Goal: Task Accomplishment & Management: Manage account settings

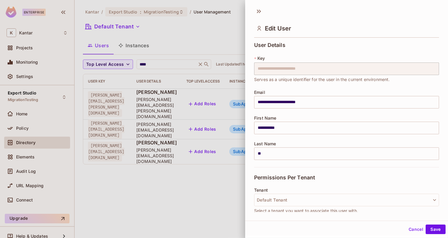
scroll to position [114, 0]
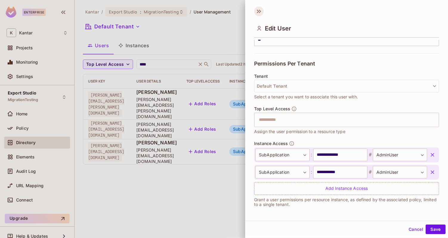
click at [258, 13] on icon at bounding box center [259, 12] width 10 height 10
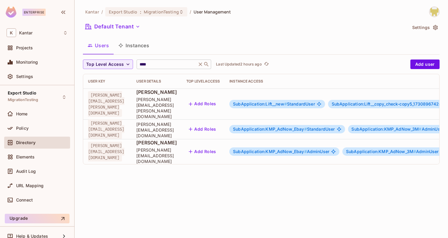
click at [156, 64] on input "****" at bounding box center [166, 64] width 57 height 6
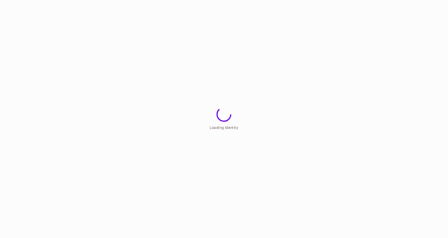
click at [177, 0] on html "Loading Identity" at bounding box center [224, 0] width 448 height 0
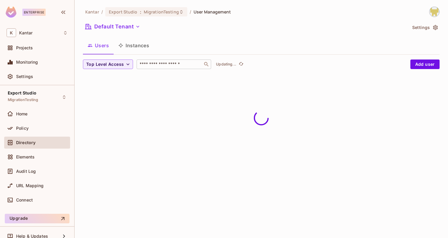
click at [167, 66] on input "text" at bounding box center [169, 64] width 63 height 6
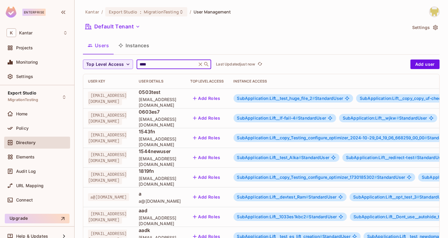
type input "****"
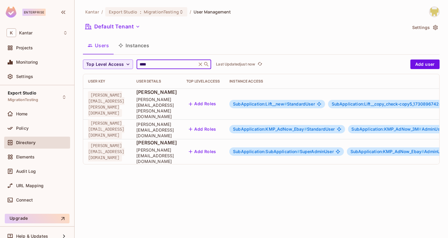
click at [300, 149] on span "SubApplication:SubApplication #" at bounding box center [266, 151] width 67 height 5
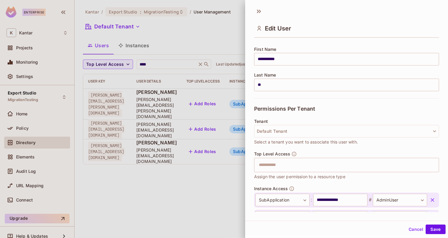
scroll to position [148, 0]
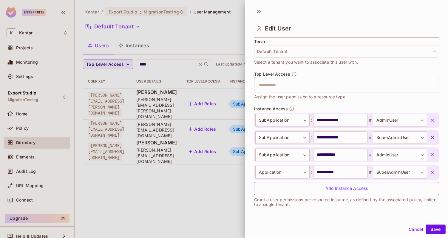
click at [433, 171] on icon "button" at bounding box center [433, 172] width 4 height 4
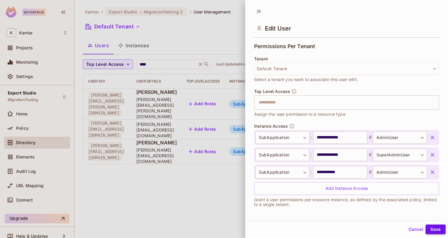
click at [435, 231] on button "Save" at bounding box center [436, 229] width 20 height 10
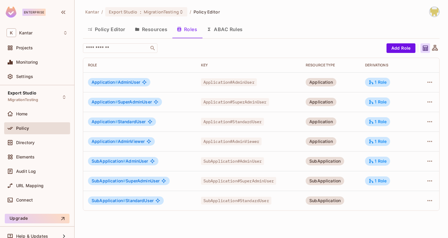
click at [164, 143] on div "Application # AdminViewer" at bounding box center [140, 141] width 104 height 8
click at [374, 140] on icon at bounding box center [371, 140] width 5 height 5
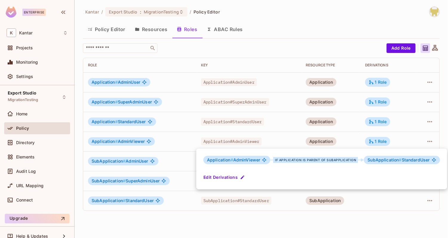
click at [266, 39] on div at bounding box center [224, 119] width 448 height 238
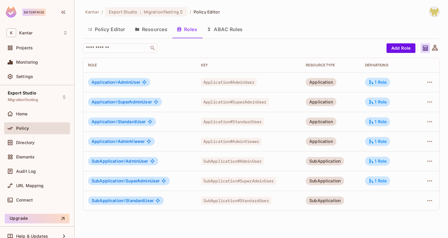
click at [147, 28] on button "Resources" at bounding box center [151, 29] width 42 height 15
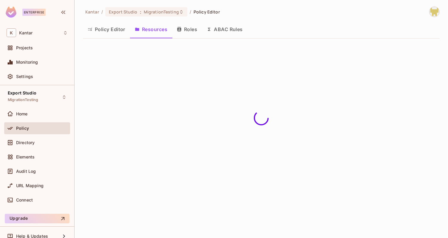
click at [114, 25] on button "Policy Editor" at bounding box center [106, 29] width 47 height 15
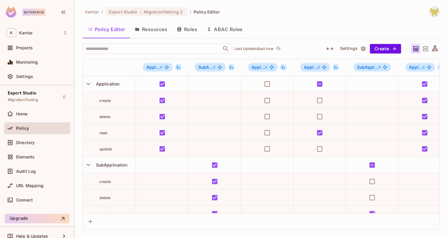
click at [333, 53] on button "button" at bounding box center [330, 49] width 11 height 10
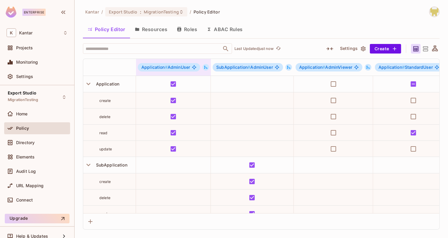
click at [209, 66] on div "Application # AdminUser" at bounding box center [173, 67] width 75 height 8
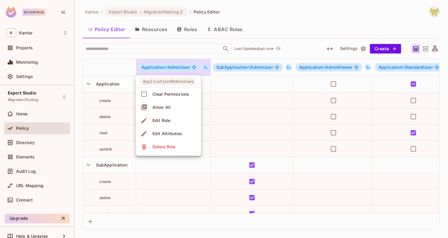
click at [207, 66] on div at bounding box center [224, 119] width 448 height 238
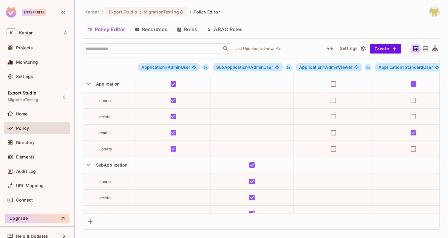
click at [207, 66] on icon at bounding box center [206, 67] width 4 height 4
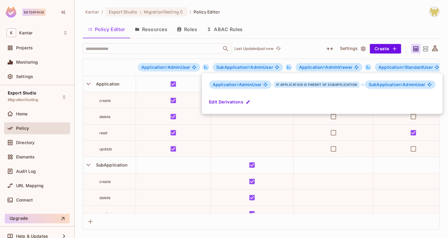
click at [321, 39] on div at bounding box center [224, 119] width 448 height 238
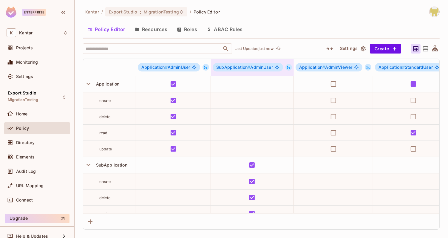
click at [287, 66] on icon at bounding box center [288, 67] width 3 height 3
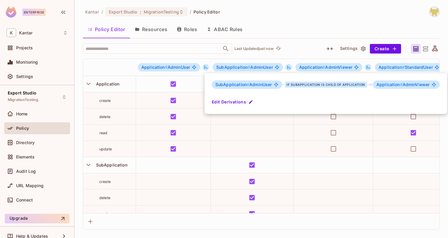
click at [330, 33] on div at bounding box center [224, 119] width 448 height 238
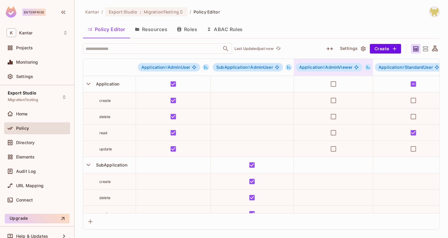
click at [366, 66] on icon at bounding box center [368, 67] width 4 height 4
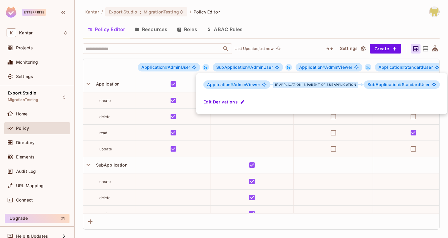
click at [300, 52] on div at bounding box center [224, 119] width 448 height 238
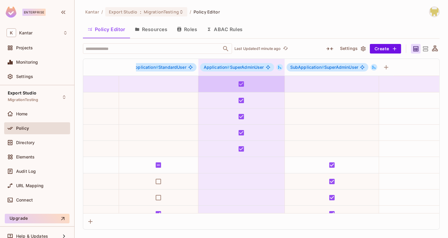
scroll to position [0, 337]
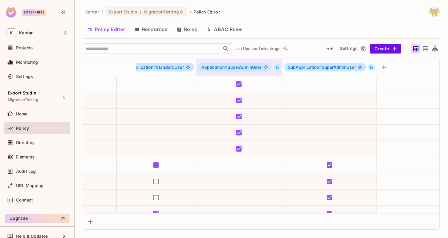
click at [276, 67] on icon at bounding box center [277, 67] width 3 height 3
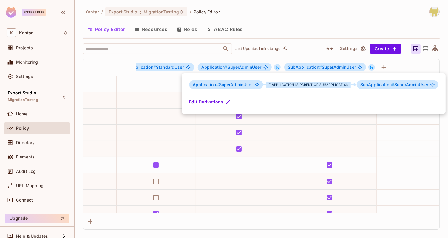
click at [312, 41] on div at bounding box center [224, 119] width 448 height 238
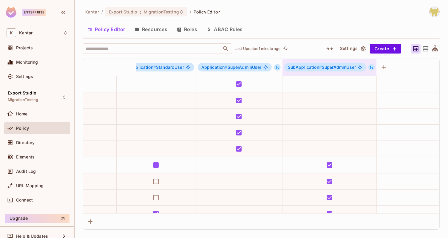
click at [370, 67] on icon at bounding box center [372, 67] width 4 height 4
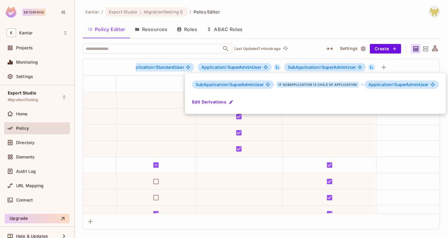
click at [317, 35] on div at bounding box center [224, 119] width 448 height 238
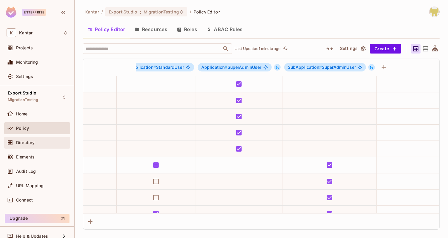
click at [55, 141] on div "Directory" at bounding box center [42, 142] width 52 height 5
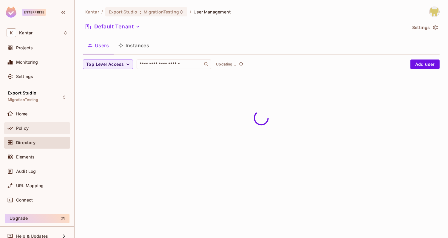
click at [54, 127] on div "Policy" at bounding box center [42, 128] width 52 height 5
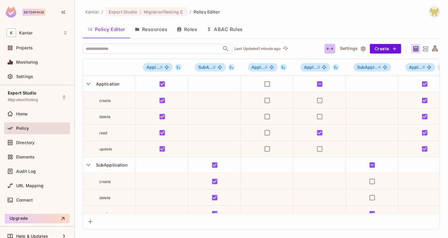
click at [331, 49] on icon "button" at bounding box center [330, 48] width 7 height 7
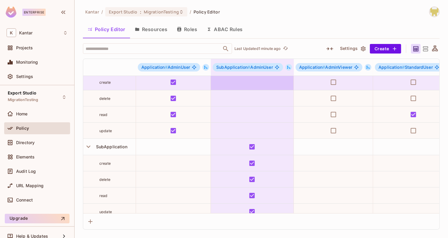
scroll to position [24, 0]
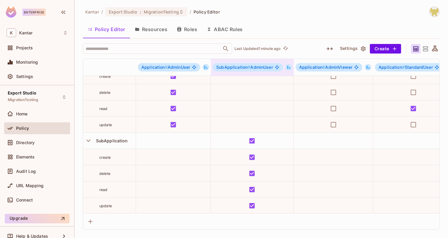
click at [288, 67] on icon at bounding box center [288, 67] width 3 height 3
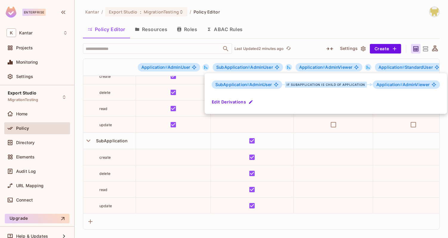
click at [288, 67] on div at bounding box center [224, 119] width 448 height 238
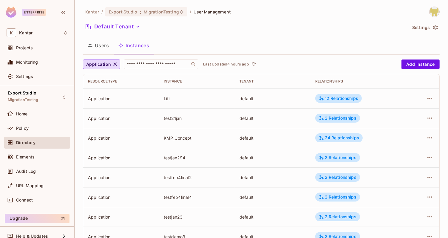
click at [102, 52] on button "Users" at bounding box center [98, 45] width 31 height 15
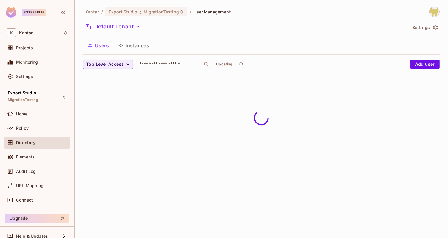
click at [128, 48] on button "Instances" at bounding box center [134, 45] width 40 height 15
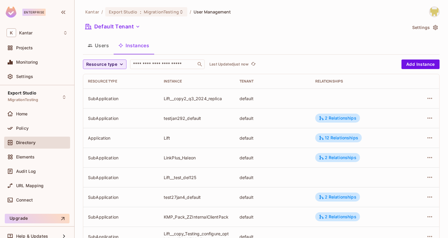
click at [117, 61] on button "Resource type" at bounding box center [105, 64] width 44 height 10
click at [184, 43] on div at bounding box center [224, 119] width 448 height 238
click at [104, 66] on span "Resource type" at bounding box center [101, 64] width 31 height 7
click at [106, 91] on span "SubApplication" at bounding box center [103, 91] width 30 height 6
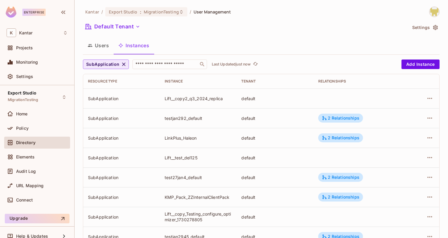
click at [107, 62] on span "SubApplication" at bounding box center [102, 64] width 33 height 7
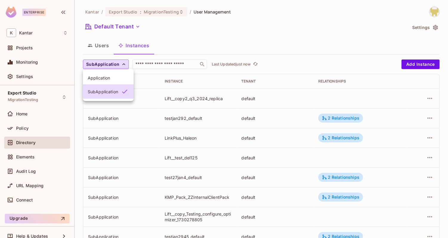
click at [211, 37] on div at bounding box center [224, 119] width 448 height 238
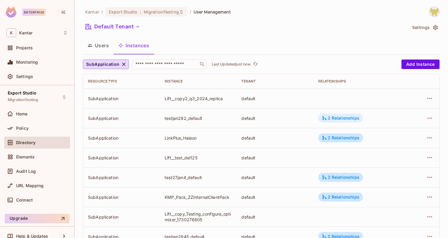
click at [337, 118] on div "2 Relationships" at bounding box center [341, 117] width 38 height 5
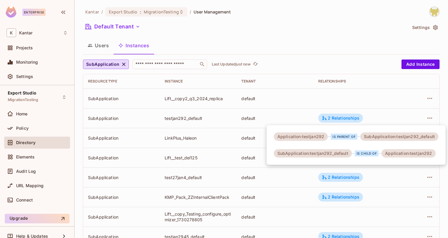
click at [304, 114] on div at bounding box center [224, 119] width 448 height 238
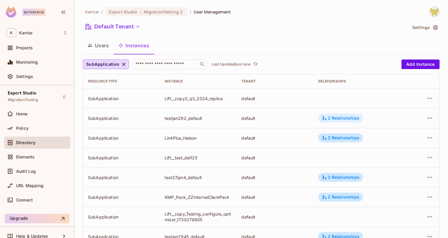
click at [327, 118] on icon at bounding box center [325, 118] width 4 height 4
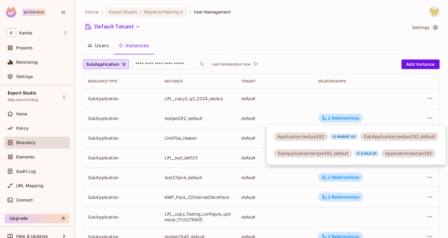
click at [308, 110] on div at bounding box center [224, 119] width 448 height 238
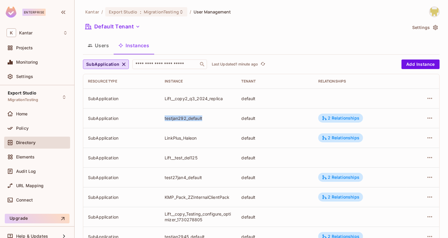
drag, startPoint x: 164, startPoint y: 119, endPoint x: 204, endPoint y: 121, distance: 40.0
click at [204, 121] on td "testjan292_default" at bounding box center [198, 118] width 77 height 20
copy div "testjan292_default"
click at [204, 121] on td "testjan292_default" at bounding box center [198, 118] width 77 height 20
click at [104, 41] on button "Users" at bounding box center [98, 45] width 31 height 15
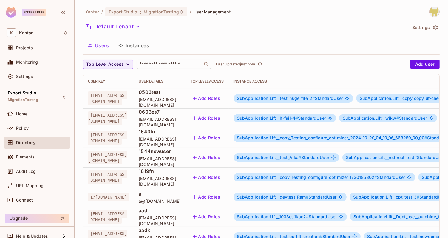
click at [183, 65] on input "text" at bounding box center [169, 64] width 63 height 6
type input "***"
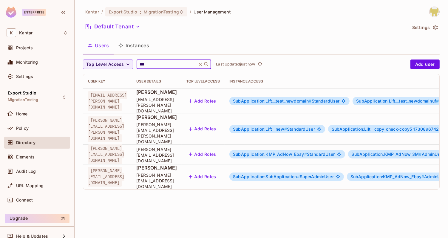
click at [300, 174] on span "SubApplication:SubApplication #" at bounding box center [266, 176] width 67 height 5
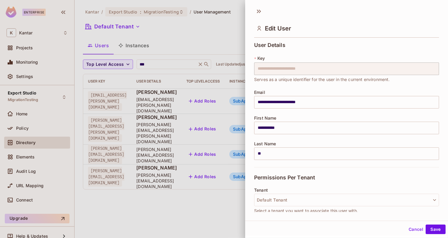
scroll to position [131, 0]
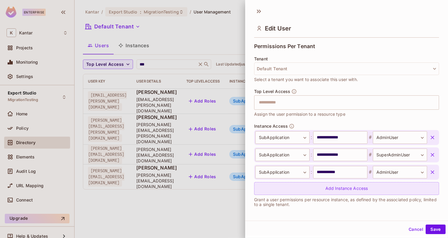
click at [358, 188] on div "Add Instance Access" at bounding box center [346, 188] width 185 height 13
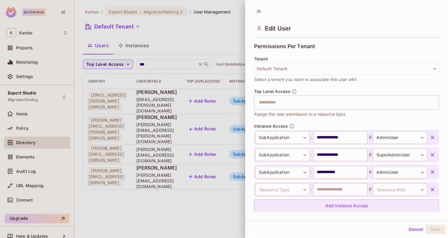
scroll to position [148, 0]
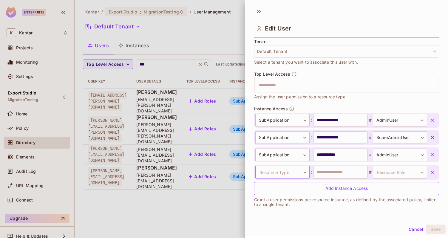
click at [288, 170] on body "Enterprise K Kantar Projects Monitoring Settings Export Studio MigrationTesting…" at bounding box center [224, 119] width 448 height 238
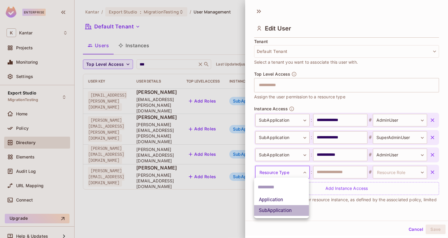
click at [287, 214] on li "SubApplication" at bounding box center [281, 210] width 55 height 11
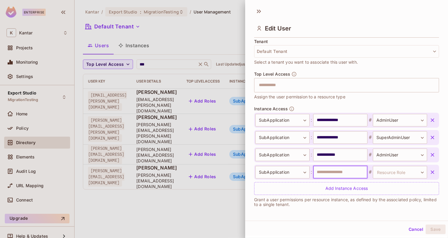
click at [341, 173] on input "text" at bounding box center [340, 172] width 54 height 13
paste input "**********"
type input "**********"
click at [402, 170] on body "Enterprise K Kantar Projects Monitoring Settings Export Studio MigrationTesting…" at bounding box center [224, 119] width 448 height 238
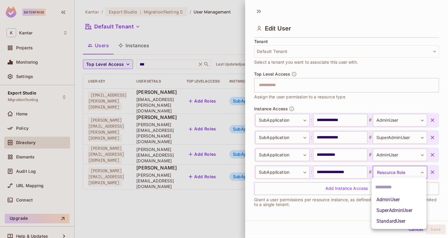
click at [398, 209] on li "SuperAdminUser" at bounding box center [399, 210] width 55 height 11
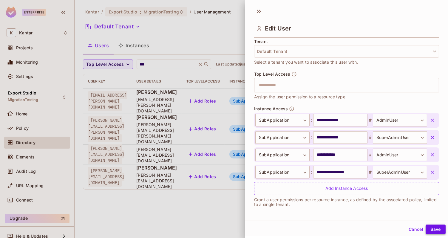
click at [435, 228] on button "Save" at bounding box center [436, 229] width 20 height 10
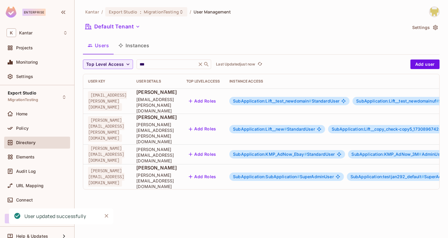
click at [312, 98] on span "SubApplication:Lift__test_newdomain #" at bounding box center [272, 100] width 78 height 5
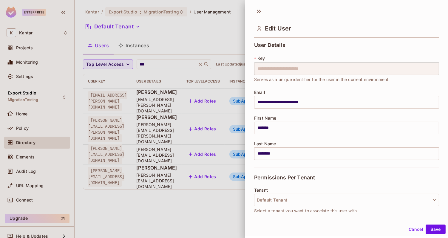
click at [208, 193] on div at bounding box center [224, 119] width 448 height 238
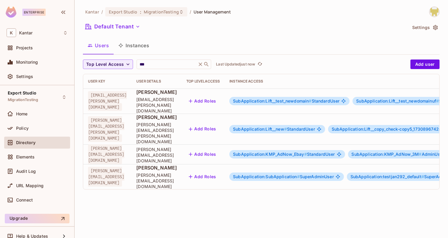
click at [292, 174] on span "SubApplication:SubApplication #" at bounding box center [266, 176] width 67 height 5
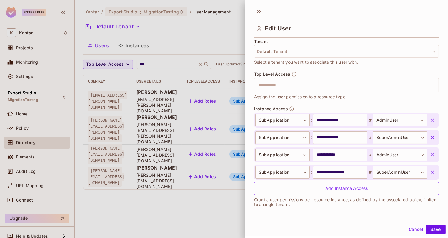
click at [309, 32] on div "Edit User" at bounding box center [346, 27] width 185 height 19
